Goal: Information Seeking & Learning: Learn about a topic

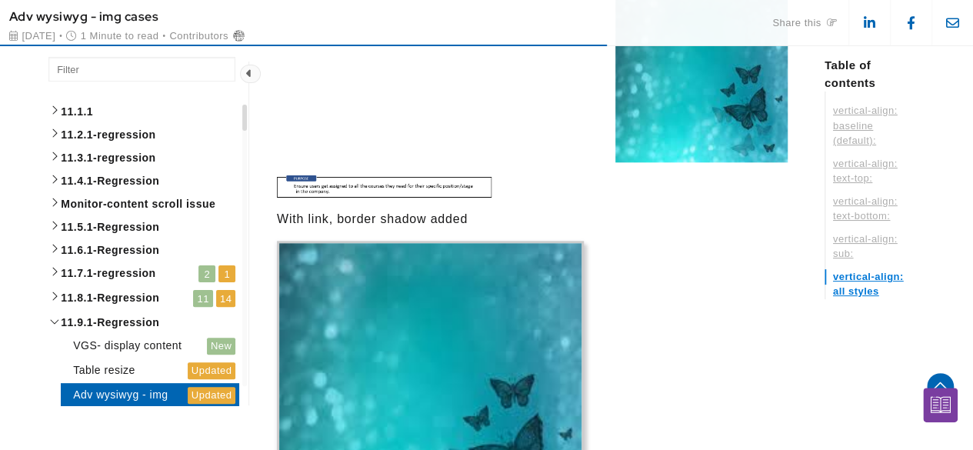
scroll to position [3770, 0]
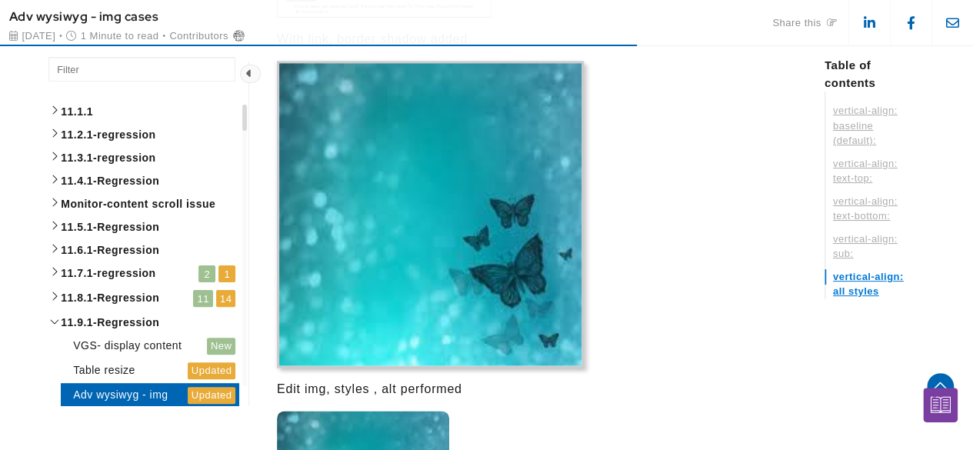
click at [531, 247] on img at bounding box center [430, 214] width 307 height 307
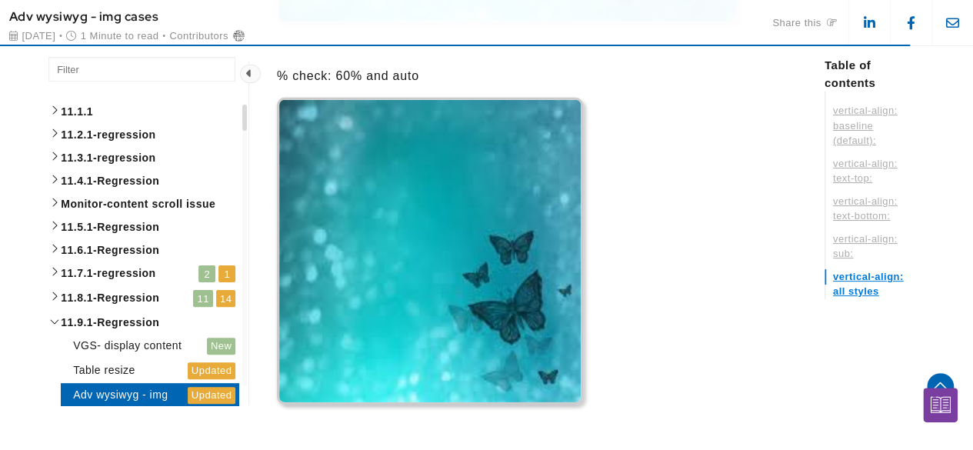
scroll to position [5386, 0]
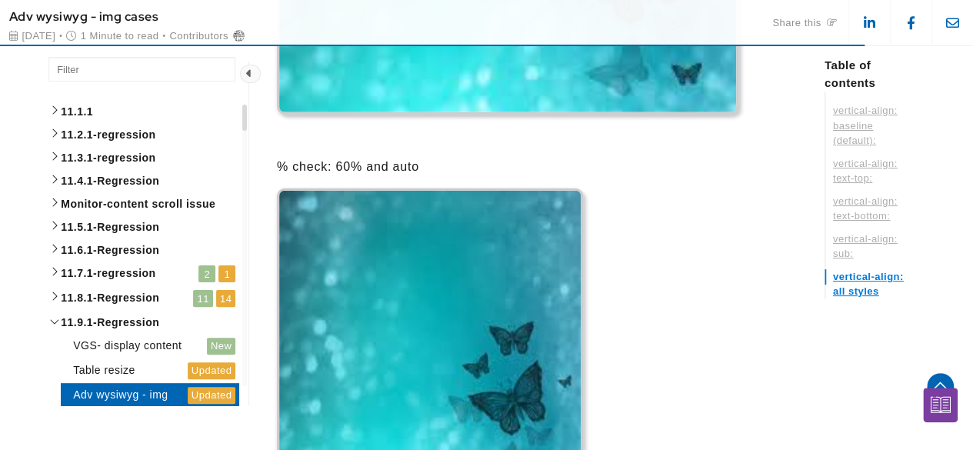
scroll to position [5295, 0]
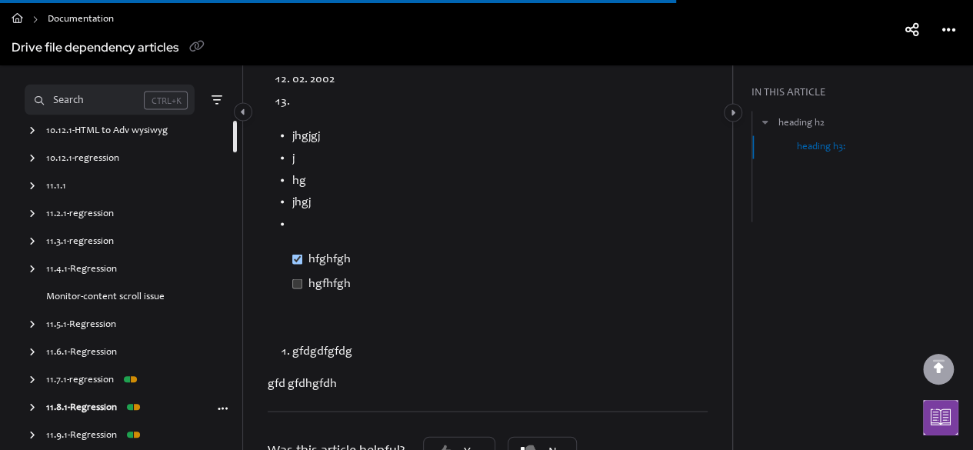
scroll to position [1616, 0]
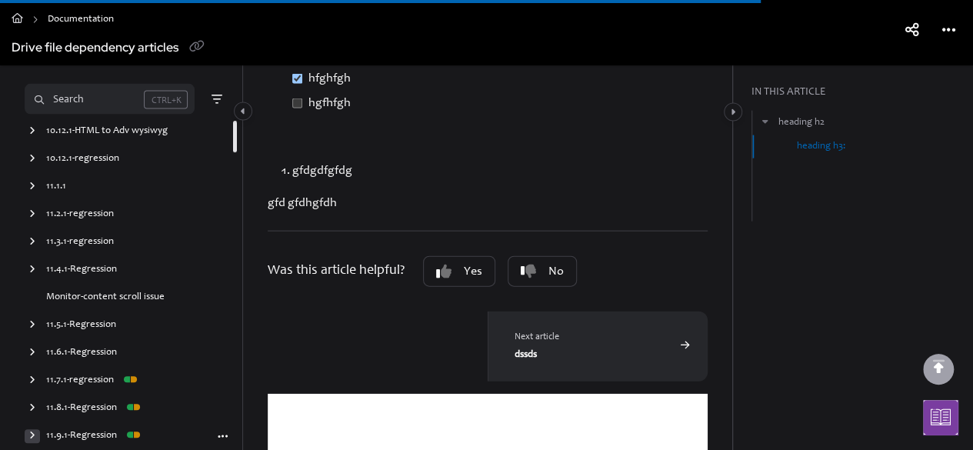
click at [35, 432] on div "arrow" at bounding box center [32, 436] width 15 height 15
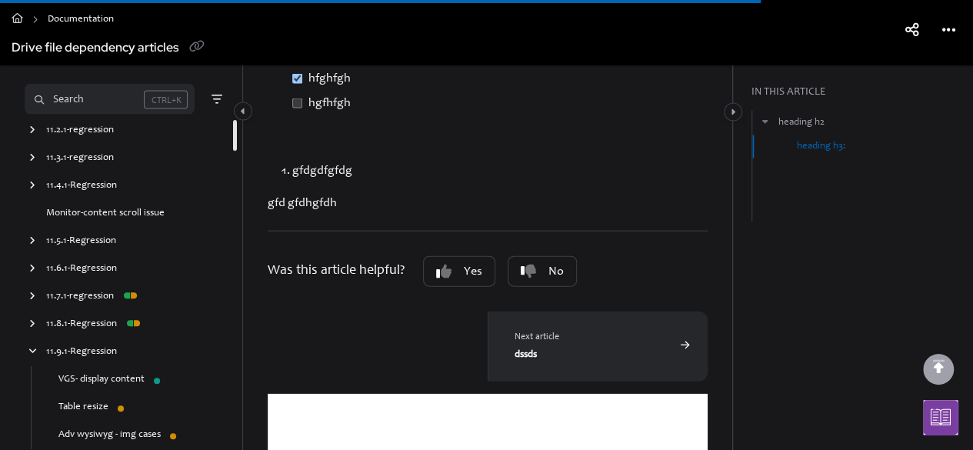
click at [96, 435] on link "Adv wysiwyg - img cases" at bounding box center [109, 436] width 102 height 15
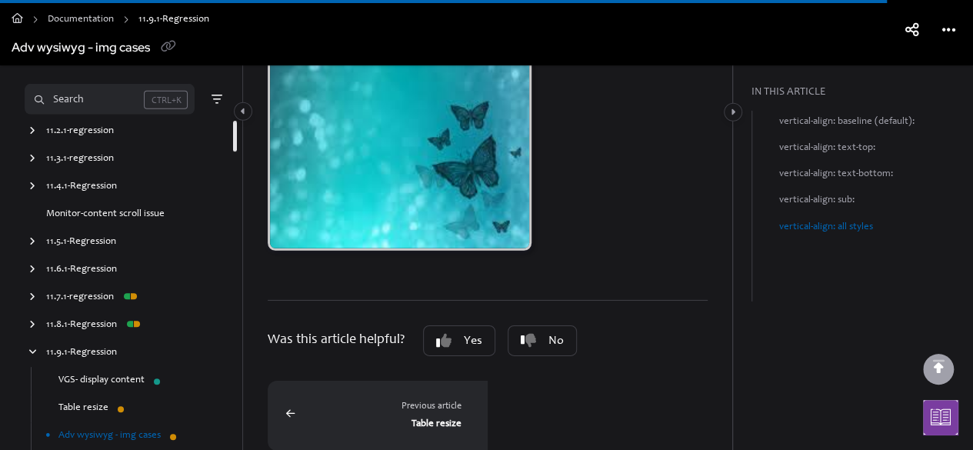
scroll to position [5026, 0]
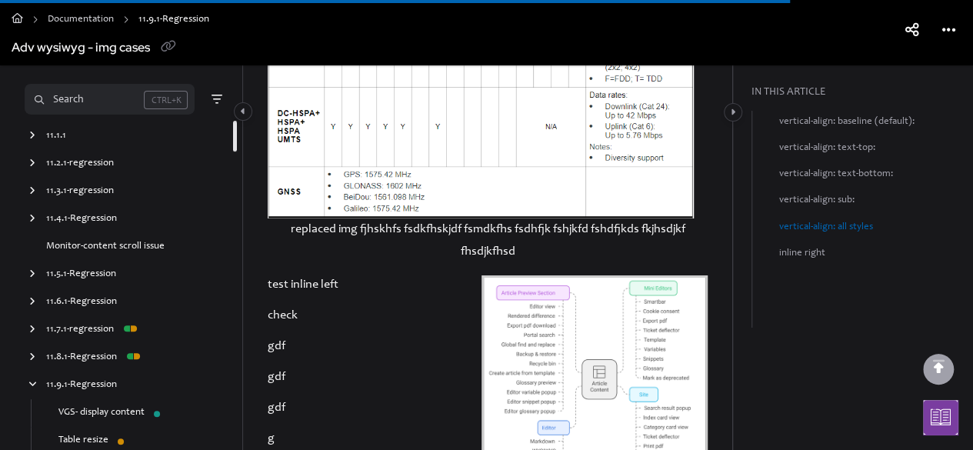
scroll to position [5744, 0]
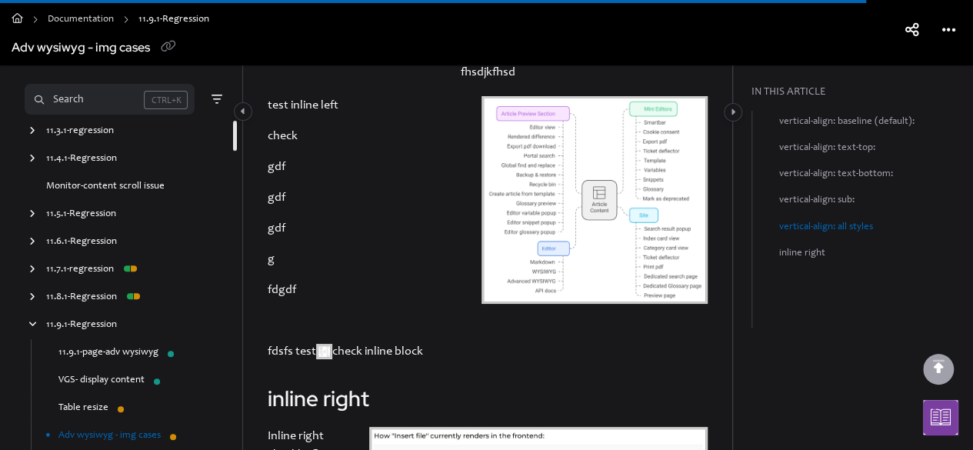
click at [111, 352] on link "11.9.1-page-adv wysiwyg" at bounding box center [108, 352] width 100 height 15
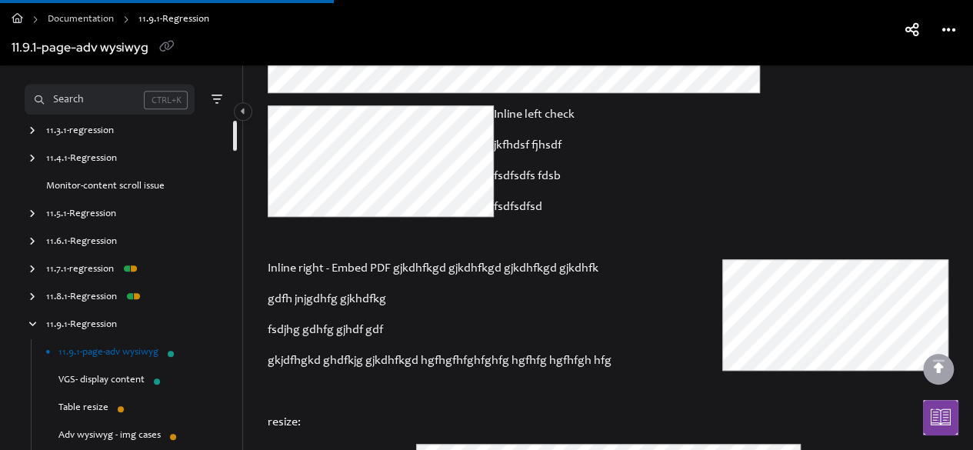
scroll to position [359, 0]
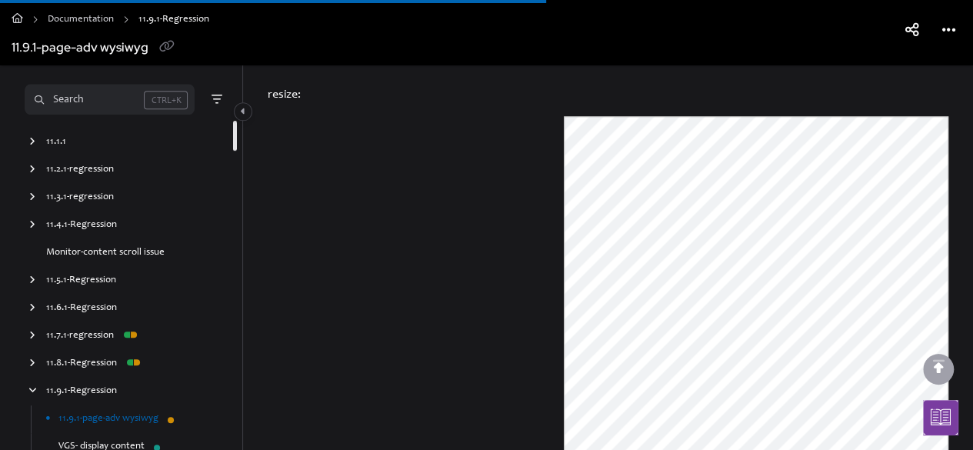
scroll to position [1256, 0]
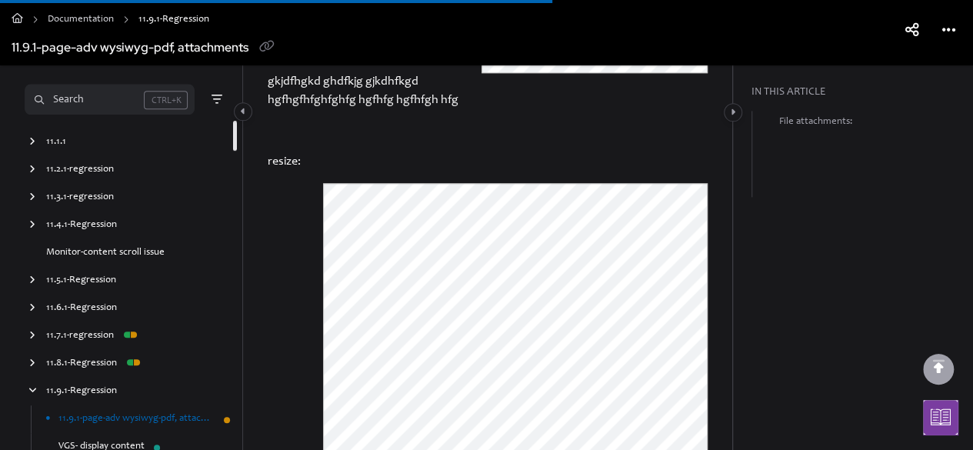
scroll to position [1077, 0]
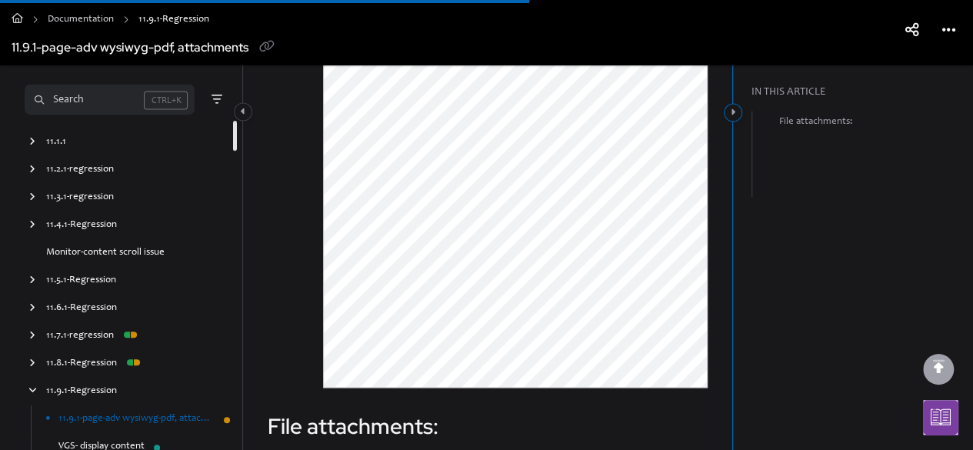
click at [736, 117] on button "Category toggle" at bounding box center [733, 112] width 18 height 18
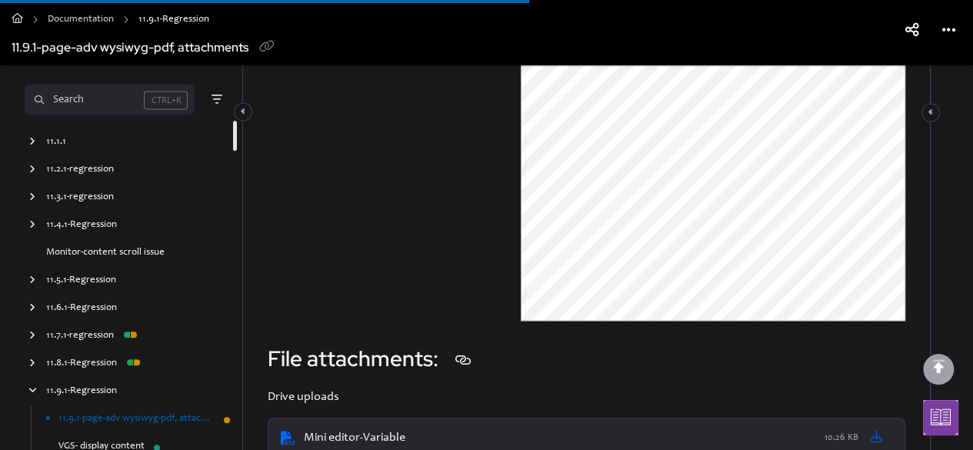
scroll to position [1256, 0]
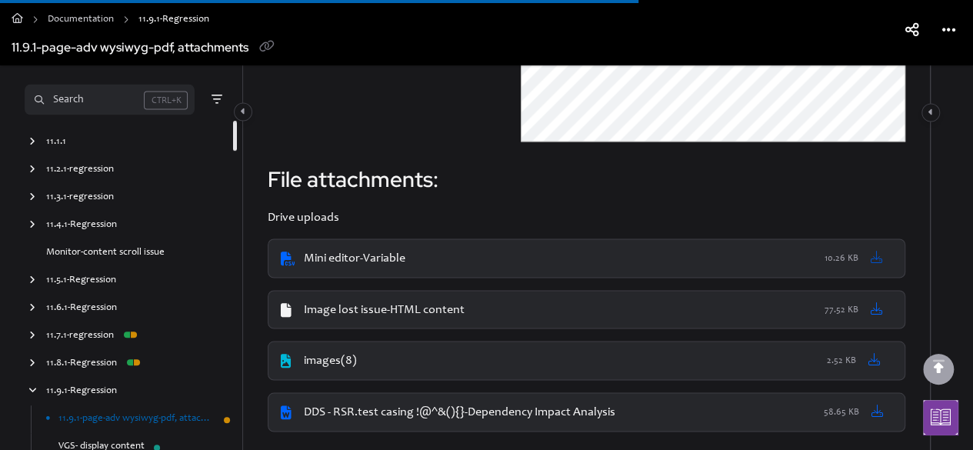
click at [872, 259] on icon at bounding box center [877, 256] width 12 height 12
click at [877, 306] on icon at bounding box center [877, 308] width 12 height 12
click at [873, 358] on icon at bounding box center [875, 358] width 12 height 12
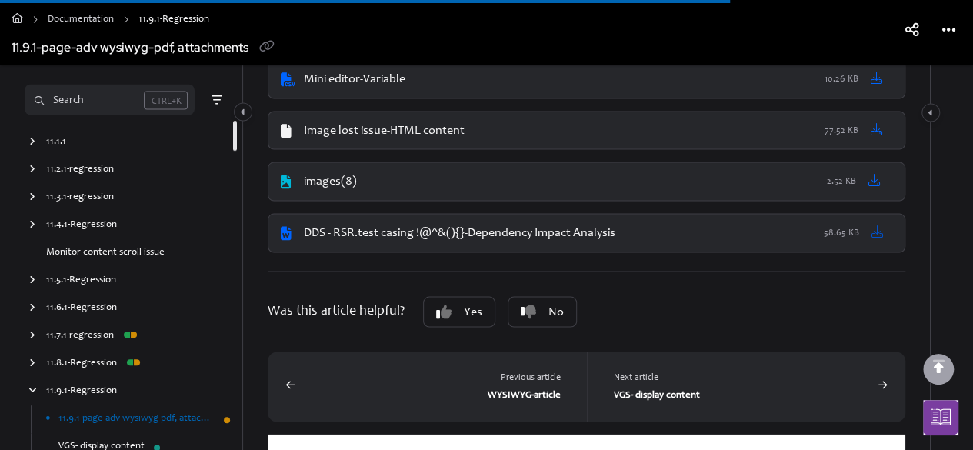
click at [876, 230] on icon at bounding box center [878, 231] width 12 height 12
click at [874, 180] on icon at bounding box center [875, 179] width 12 height 12
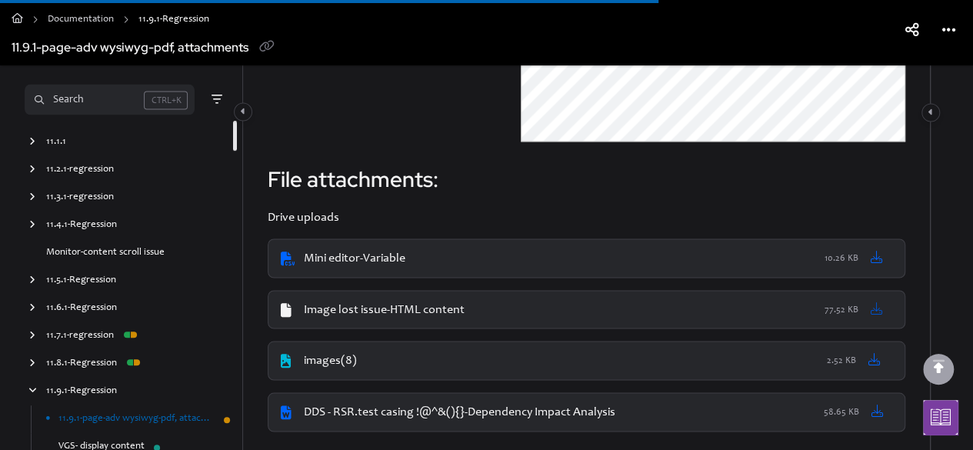
click at [872, 306] on icon at bounding box center [877, 308] width 12 height 12
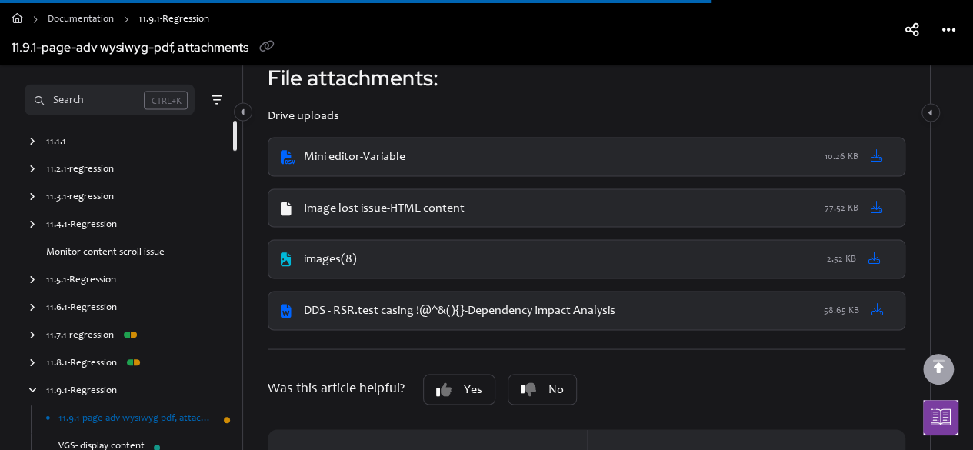
click at [551, 60] on div "11.9.1-page-adv wysiwyg-pdf, attachments" at bounding box center [456, 48] width 889 height 25
